Goal: Book appointment/travel/reservation

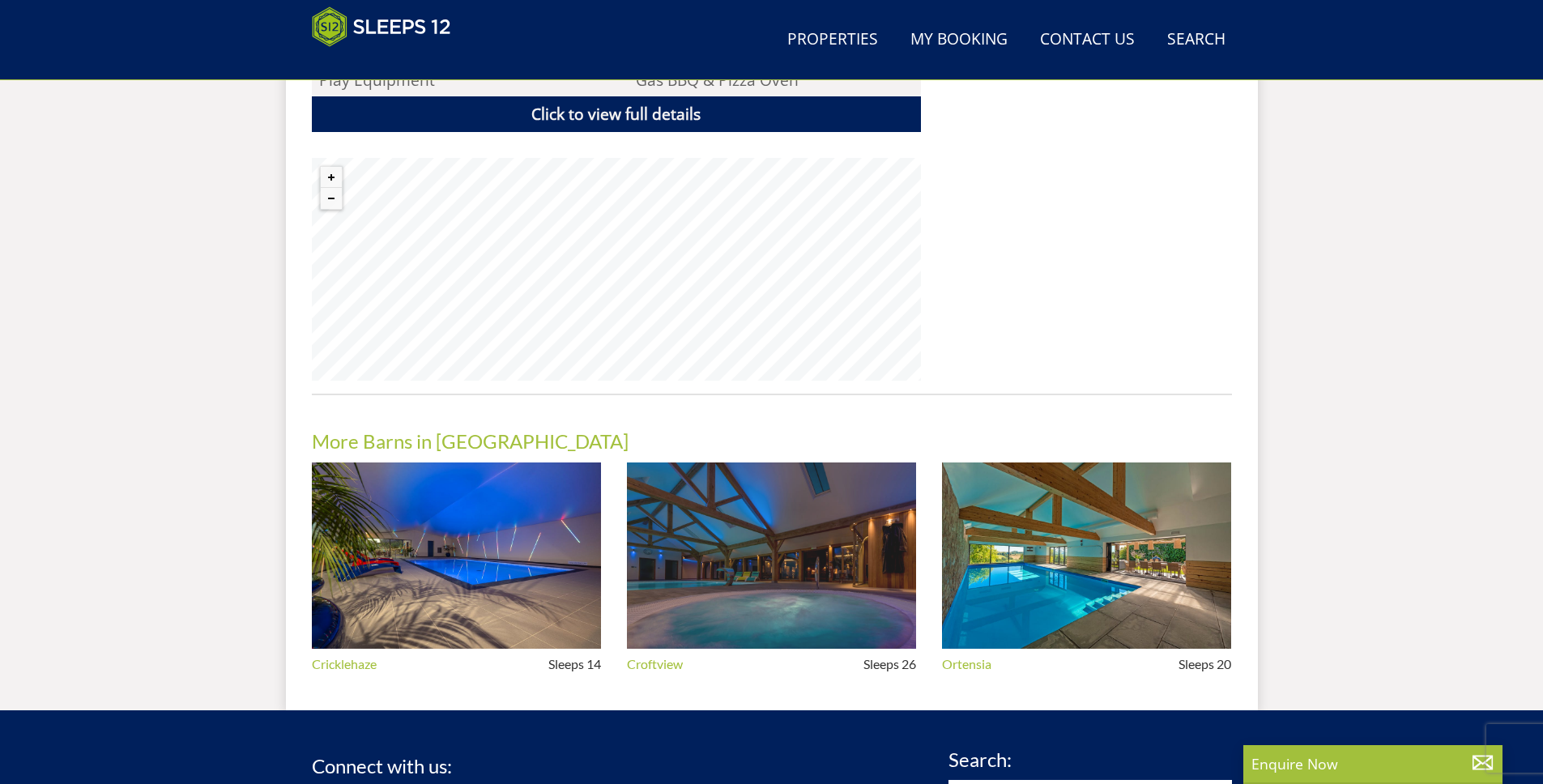
scroll to position [1129, 0]
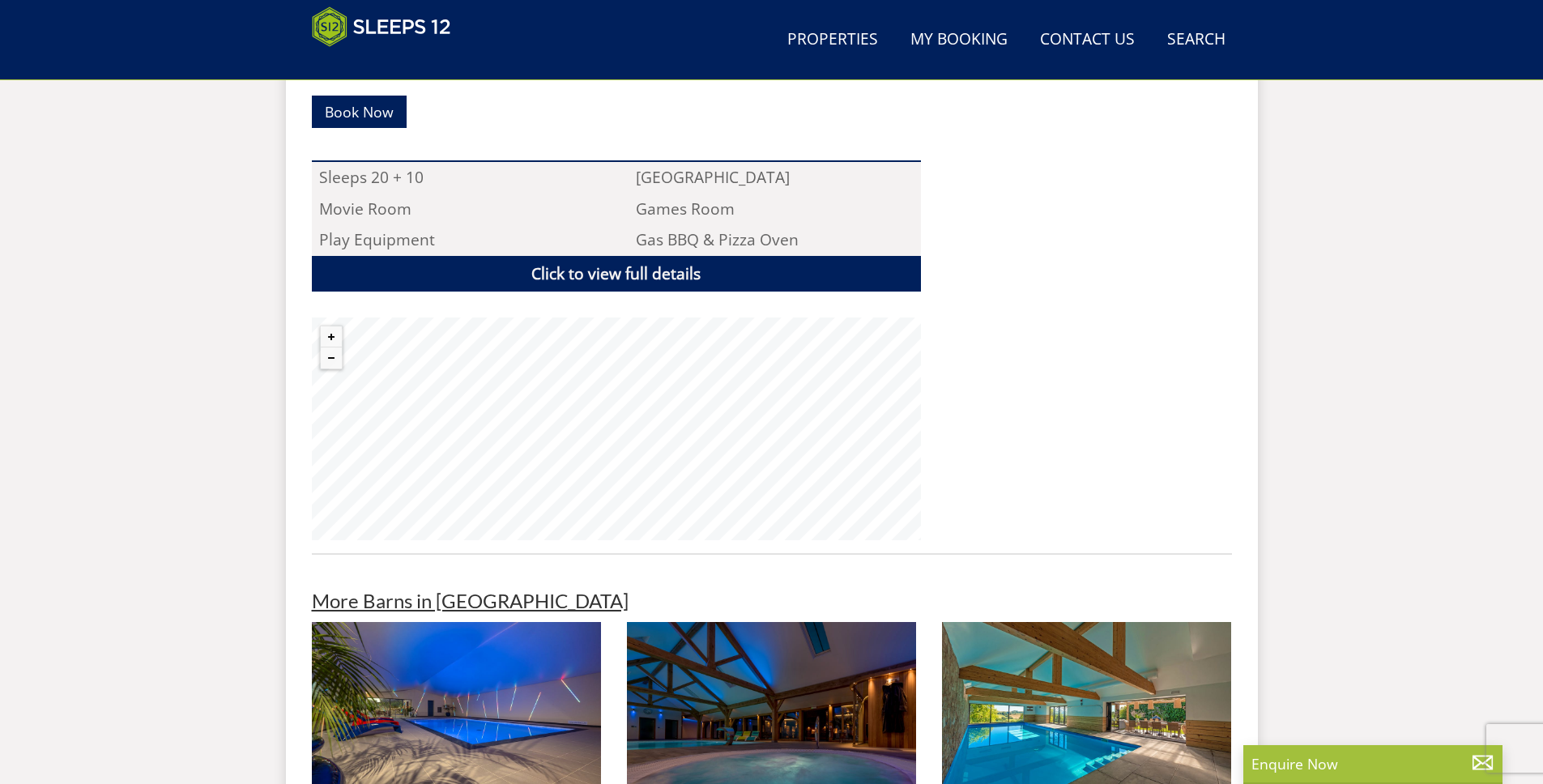
click at [404, 588] on link "More Barns in [GEOGRAPHIC_DATA]" at bounding box center [470, 600] width 316 height 24
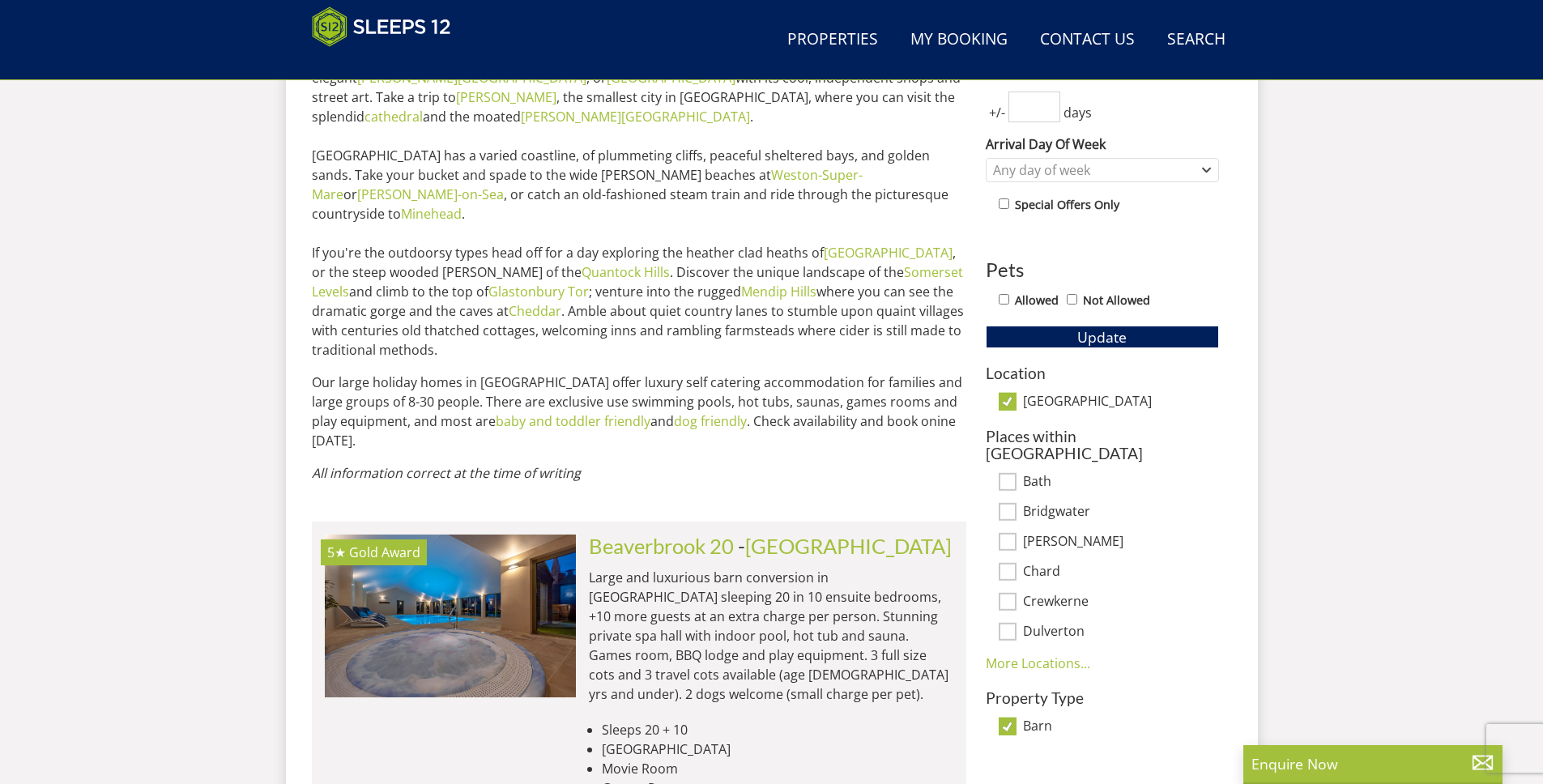
scroll to position [862, 0]
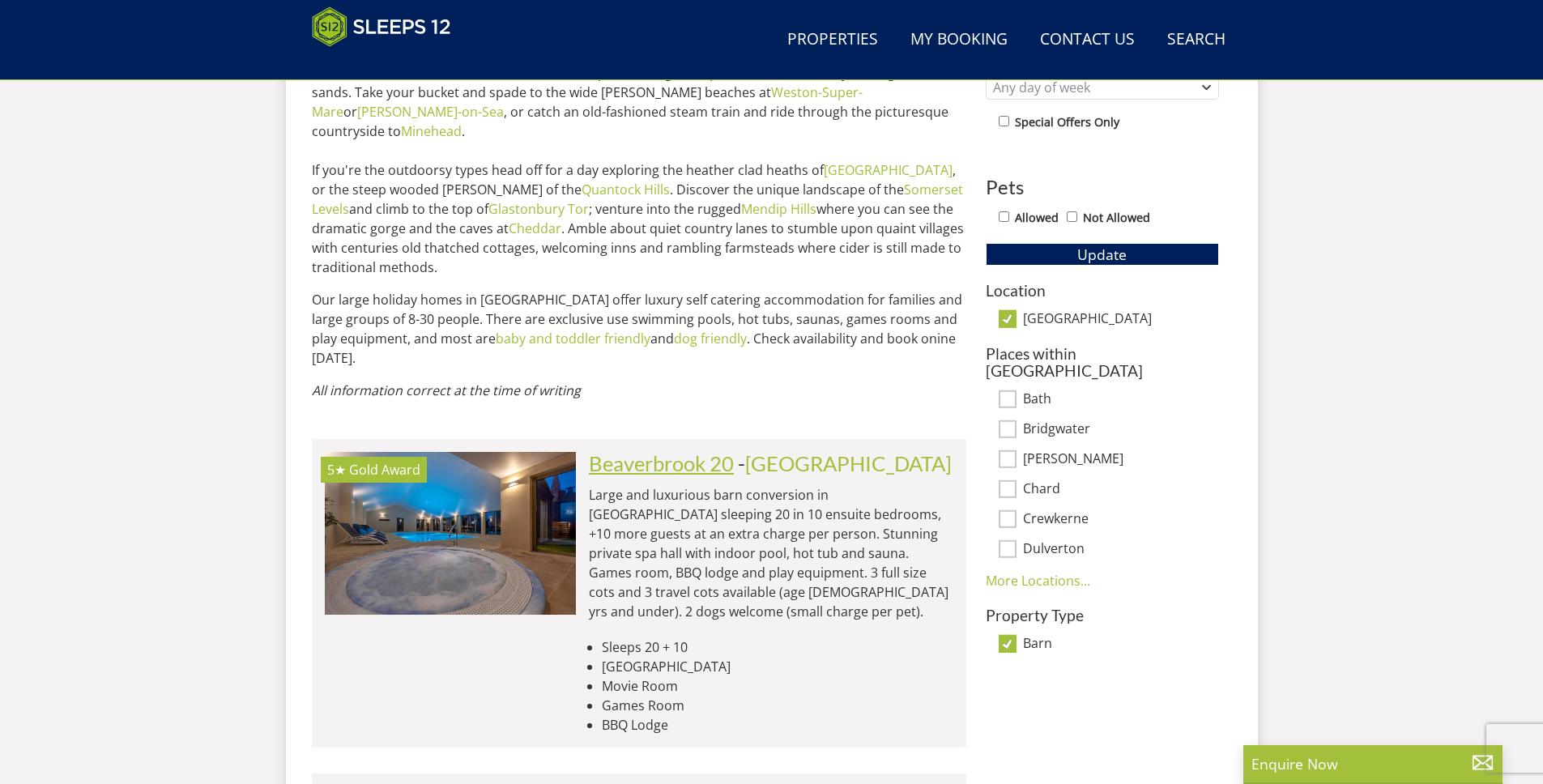
click at [608, 451] on link "Beaverbrook 20" at bounding box center [661, 463] width 145 height 24
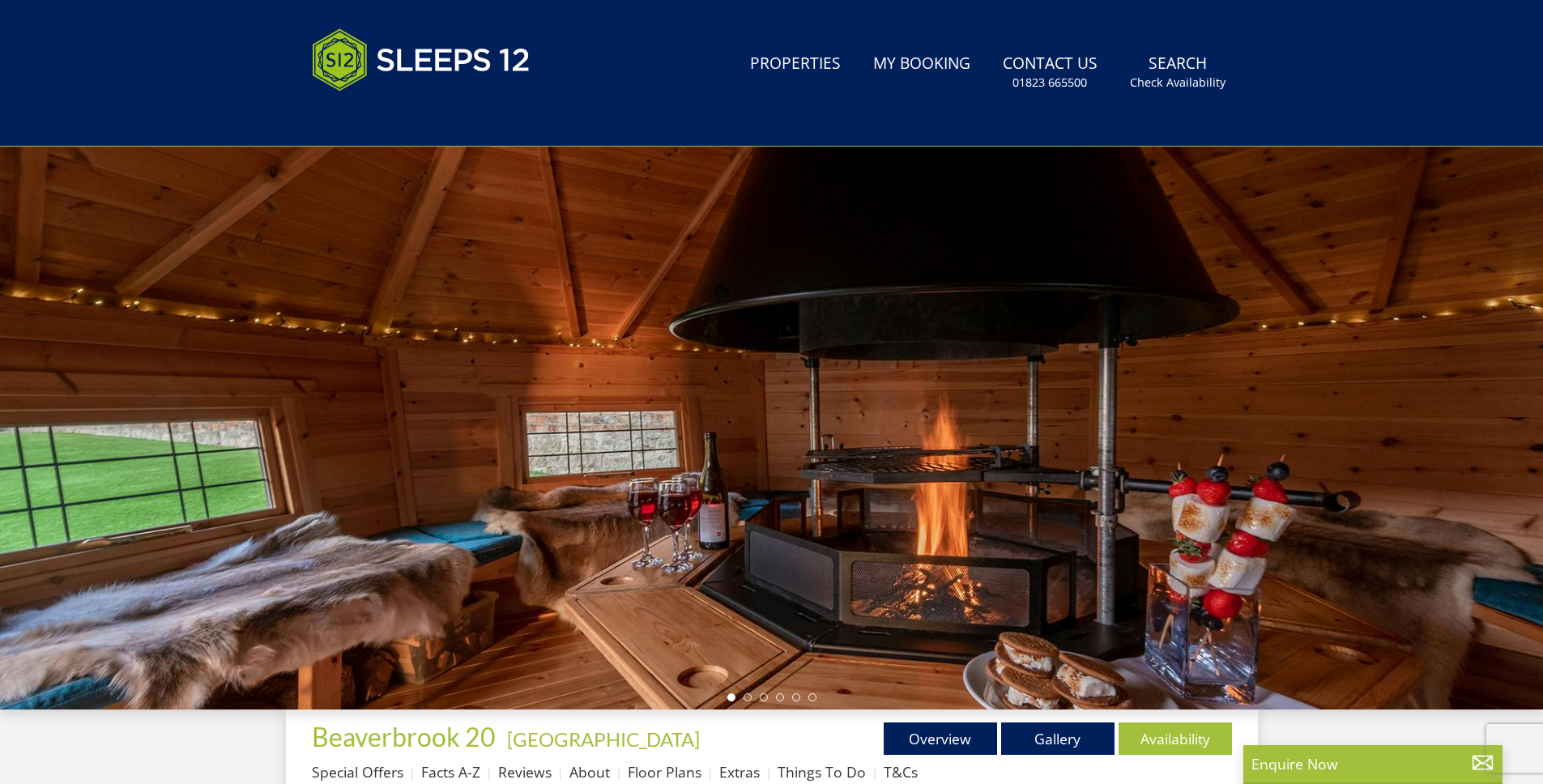
scroll to position [486, 0]
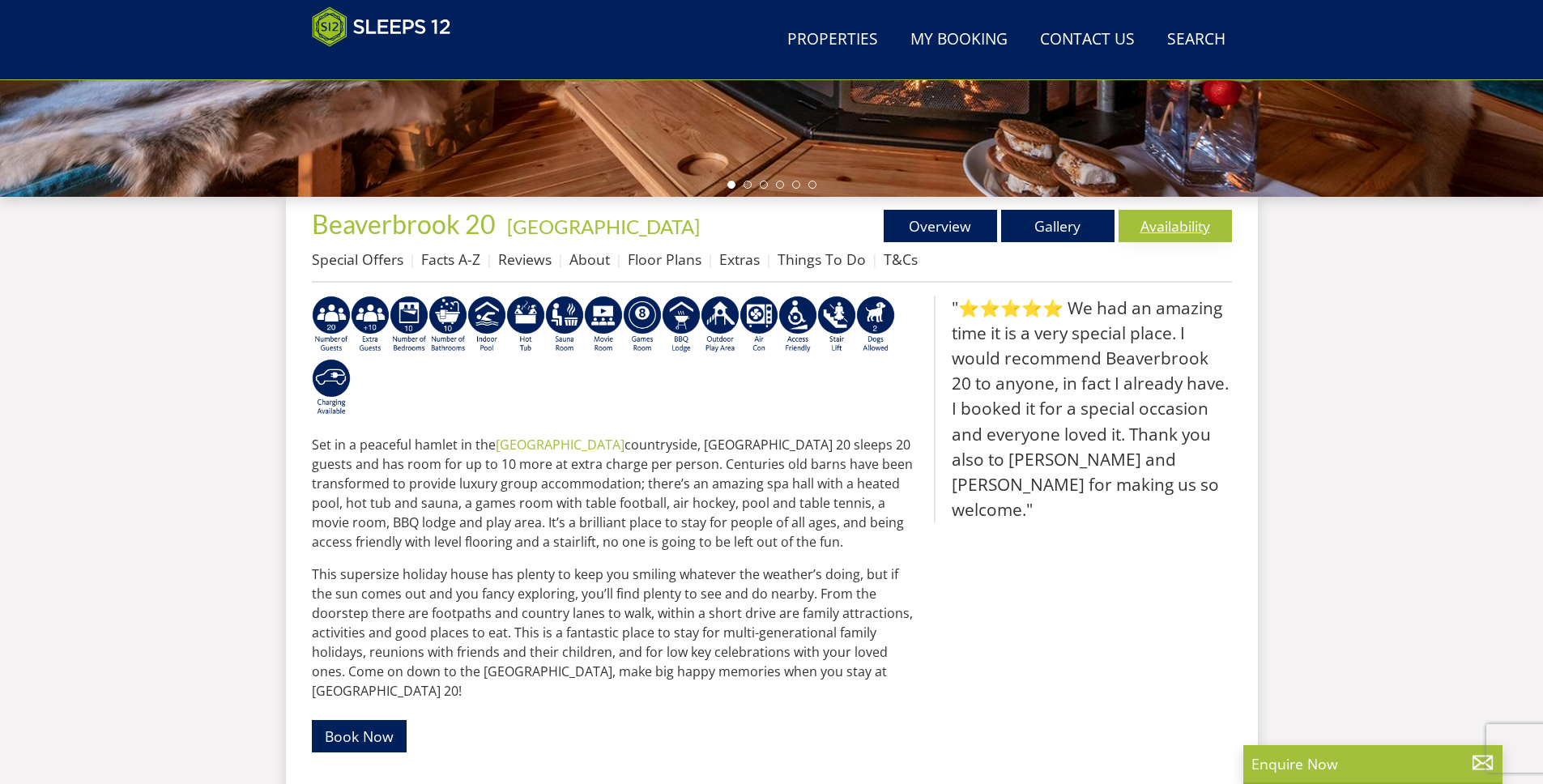
click at [1154, 226] on link "Availability" at bounding box center [1176, 225] width 114 height 32
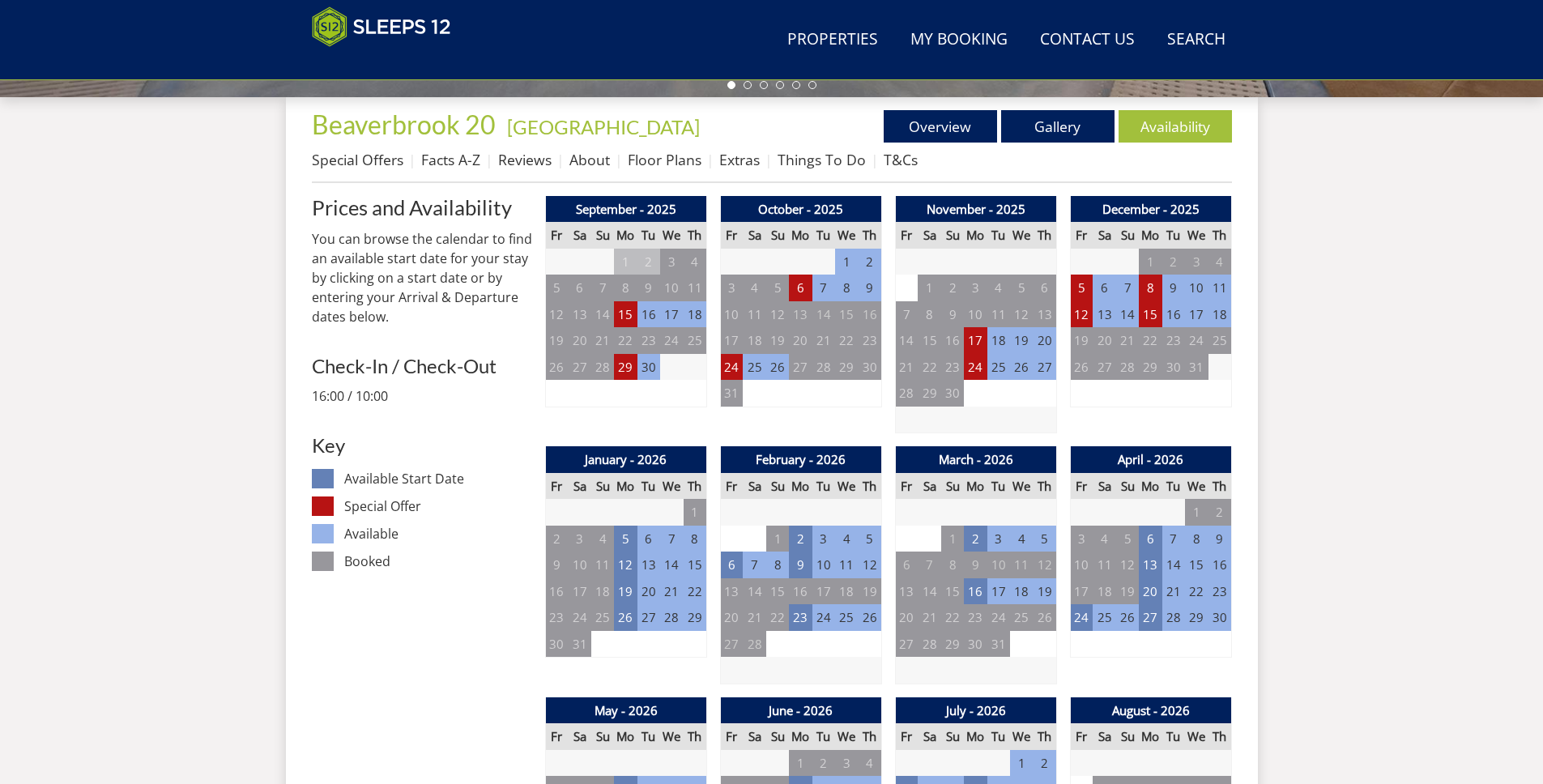
scroll to position [582, 0]
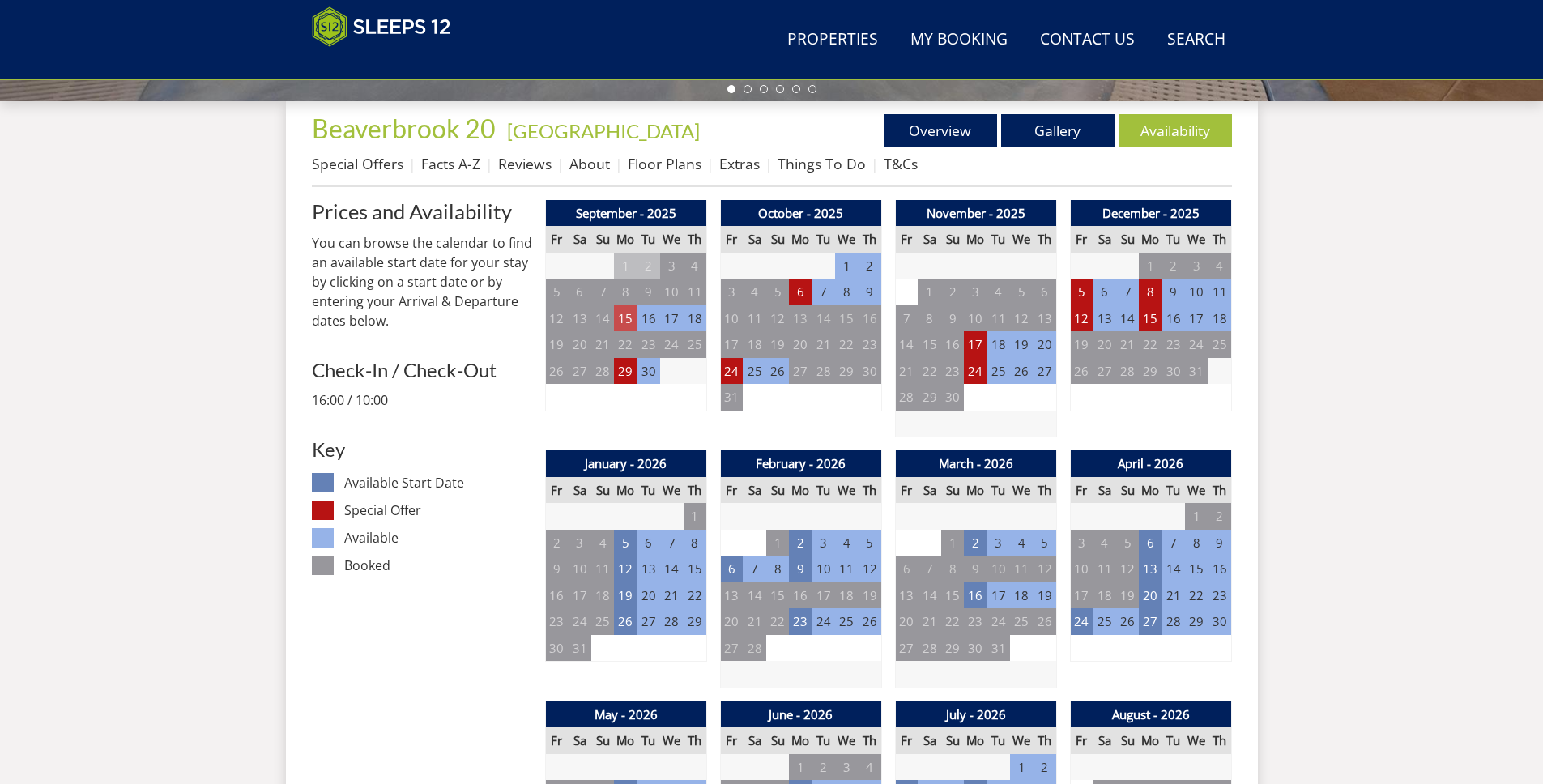
click at [623, 317] on td "15" at bounding box center [625, 318] width 23 height 27
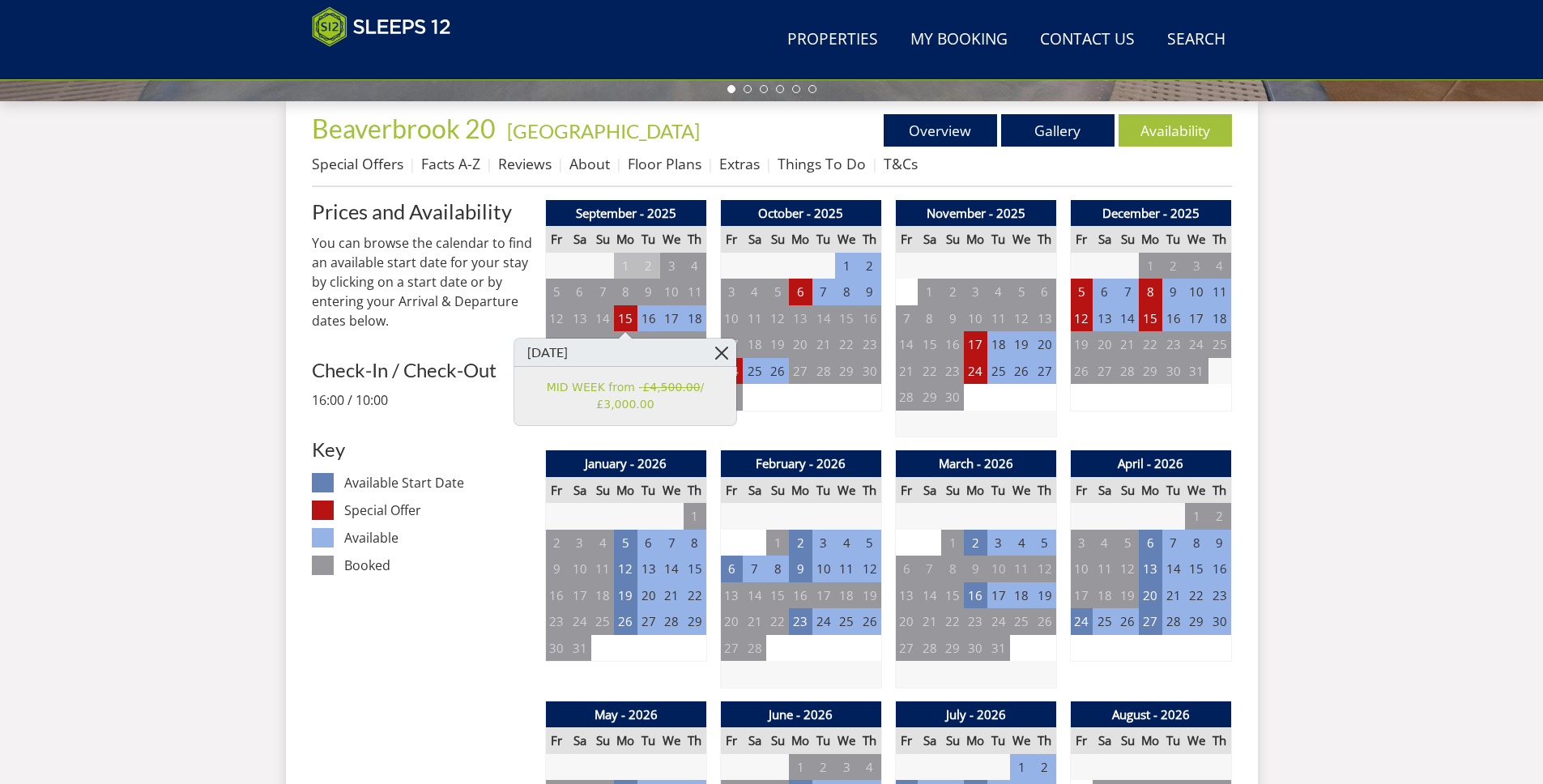
click at [721, 353] on link at bounding box center [722, 352] width 28 height 28
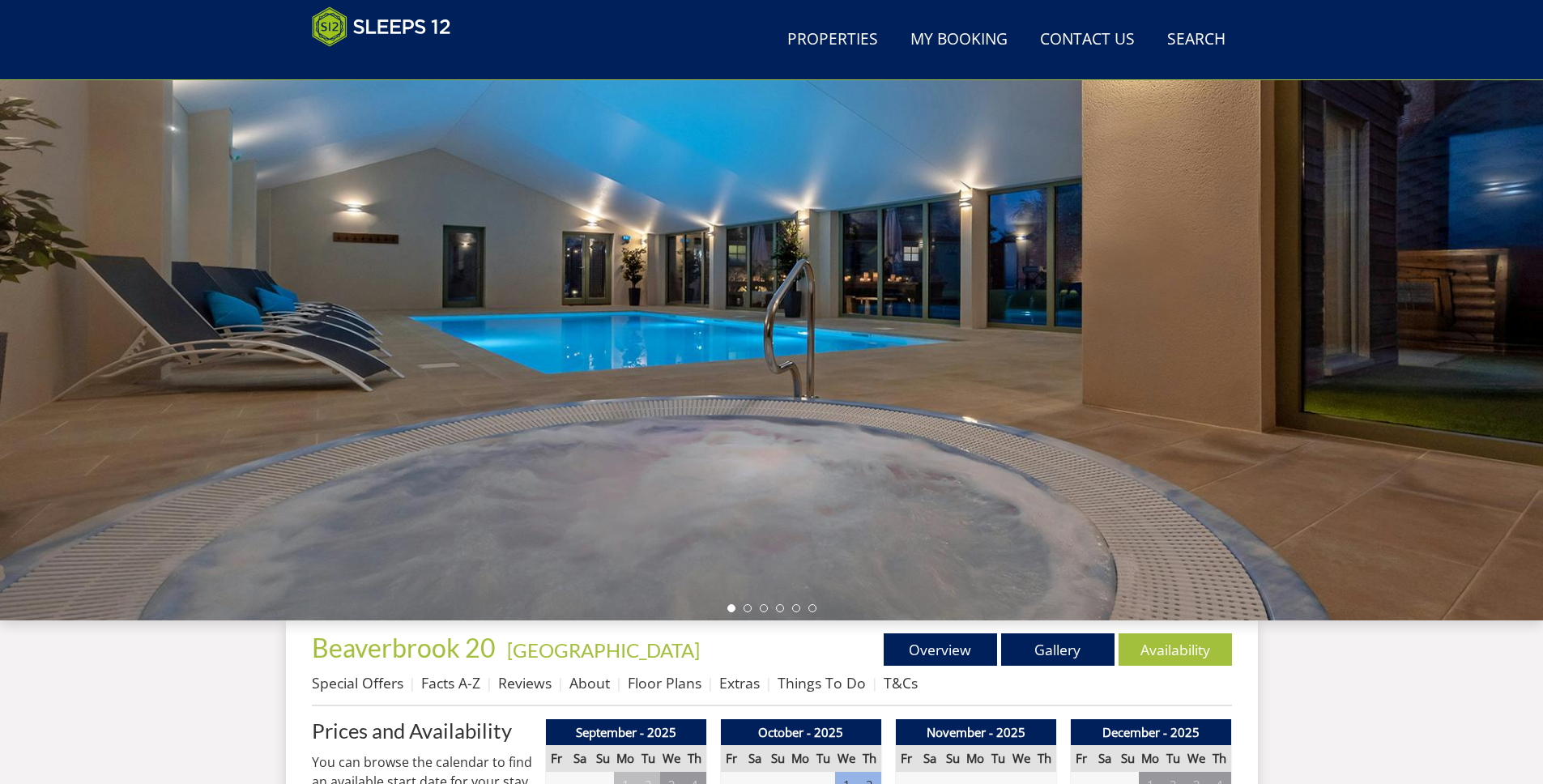
scroll to position [0, 0]
